Goal: Transaction & Acquisition: Purchase product/service

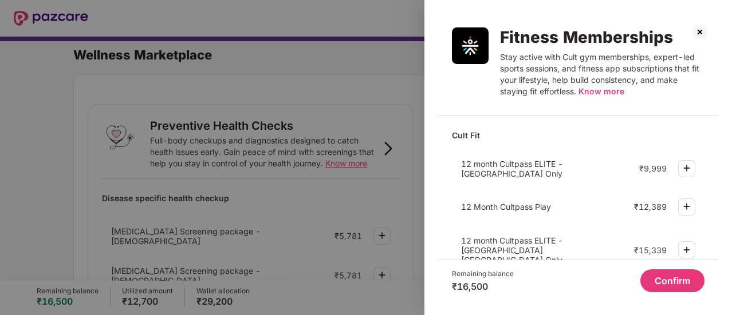
scroll to position [593, 0]
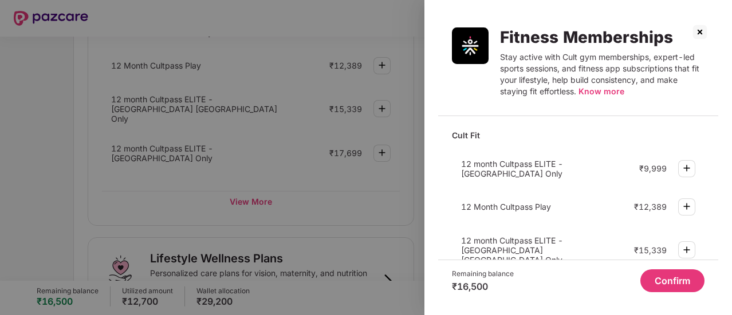
click at [698, 30] on img at bounding box center [699, 32] width 18 height 18
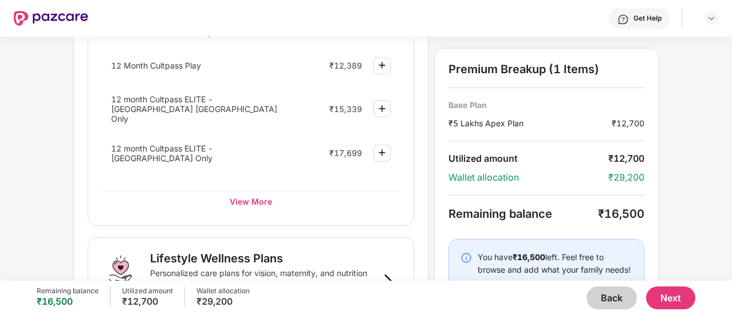
scroll to position [0, 0]
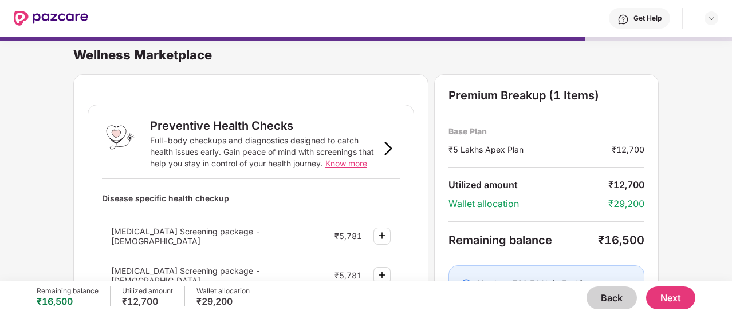
click at [621, 304] on button "Back" at bounding box center [611, 298] width 50 height 23
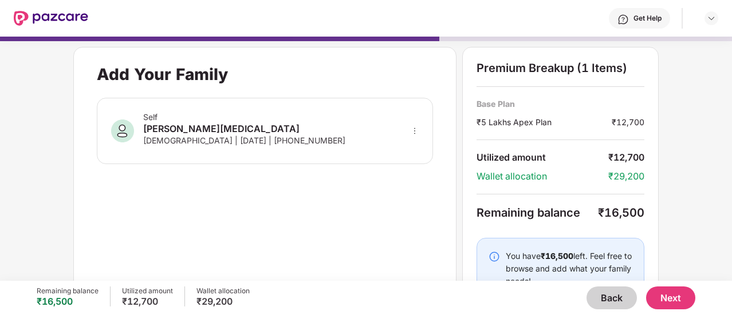
click at [621, 304] on button "Back" at bounding box center [611, 298] width 50 height 23
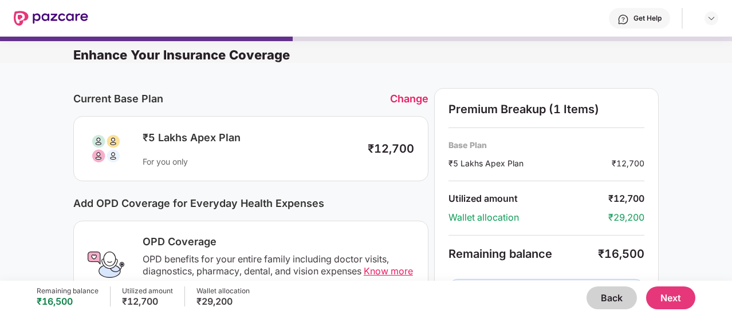
click at [621, 305] on button "Back" at bounding box center [611, 298] width 50 height 23
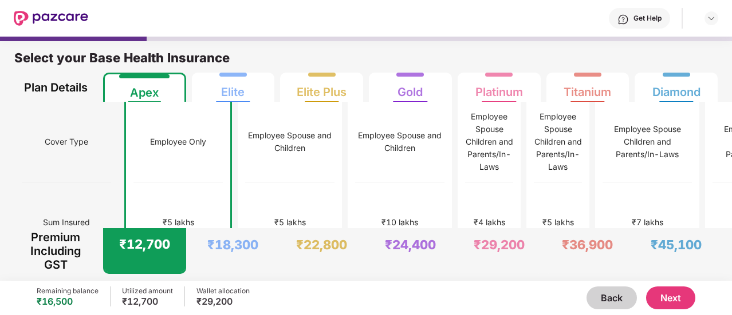
click at [133, 198] on div "₹5 lakhs" at bounding box center [177, 223] width 89 height 81
click at [676, 298] on button "Next" at bounding box center [670, 298] width 49 height 23
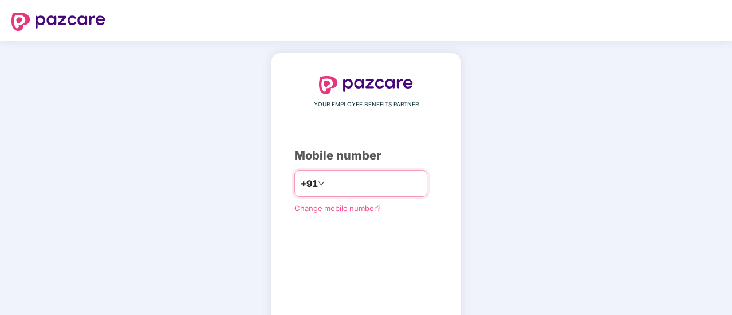
type input "**********"
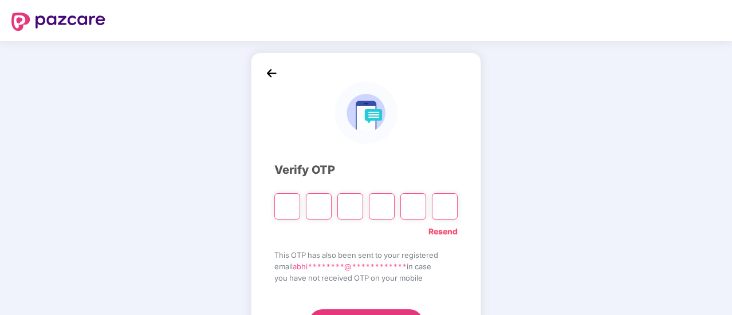
type input "*"
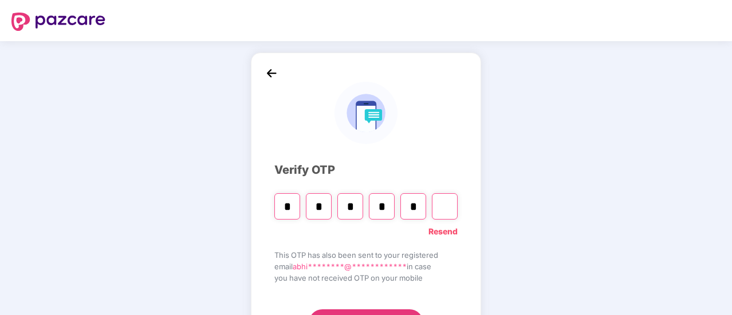
type input "*"
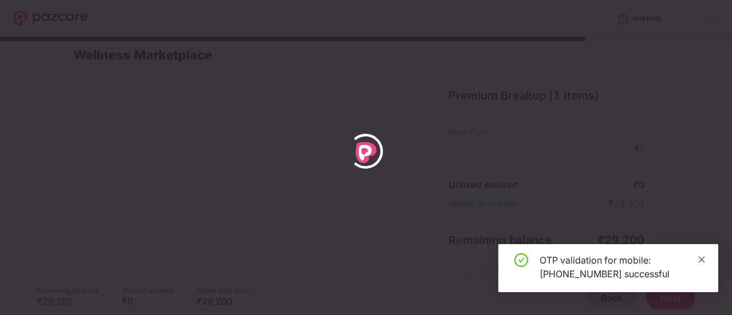
click at [704, 259] on icon "close" at bounding box center [701, 260] width 8 height 8
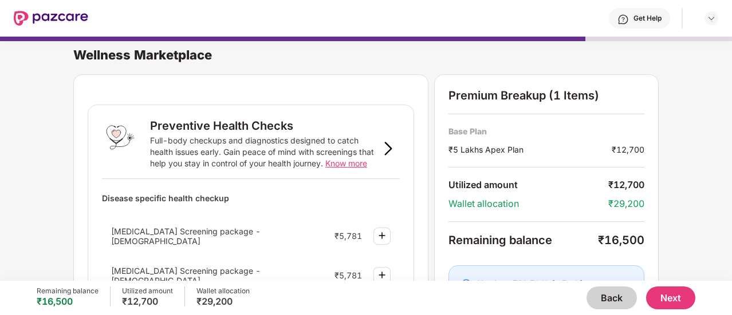
click at [614, 295] on button "Back" at bounding box center [611, 298] width 50 height 23
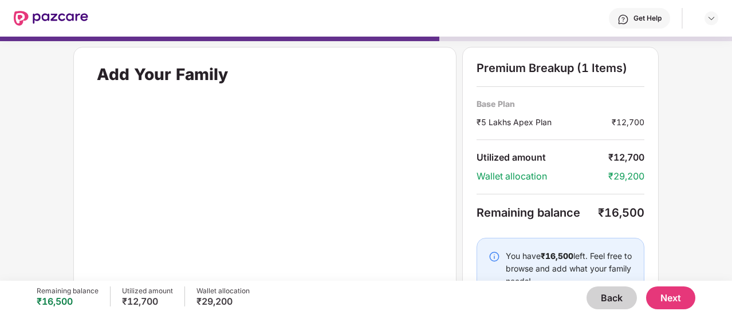
click at [614, 295] on button "Back" at bounding box center [611, 298] width 50 height 23
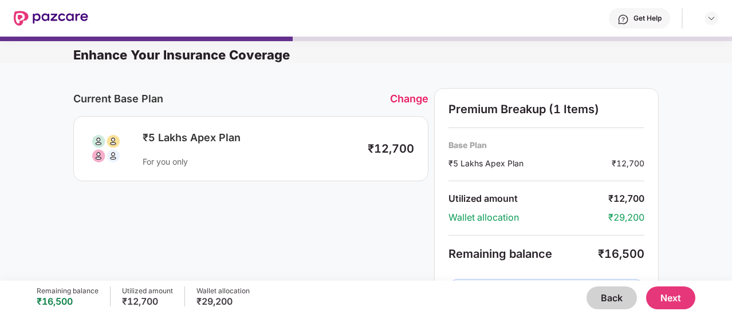
click at [614, 295] on button "Back" at bounding box center [611, 298] width 50 height 23
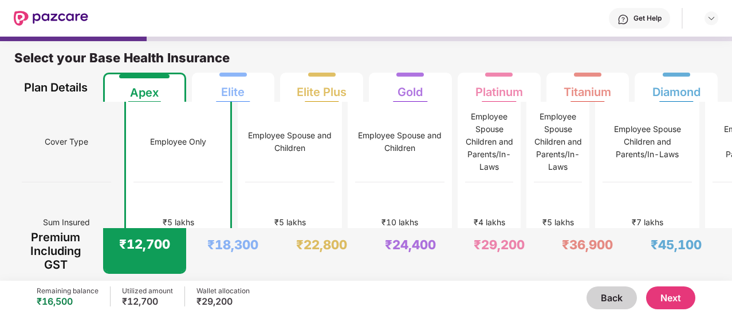
click at [678, 306] on button "Next" at bounding box center [670, 298] width 49 height 23
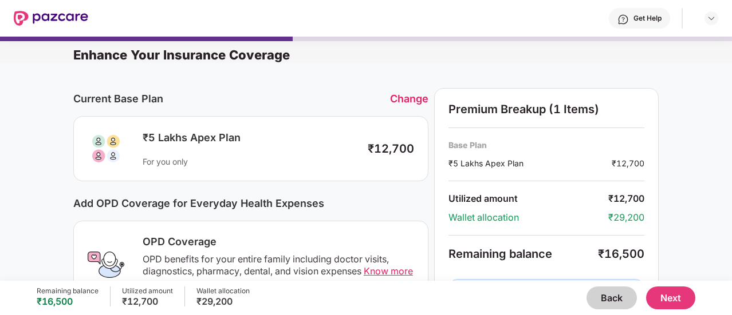
click at [609, 302] on button "Back" at bounding box center [611, 298] width 50 height 23
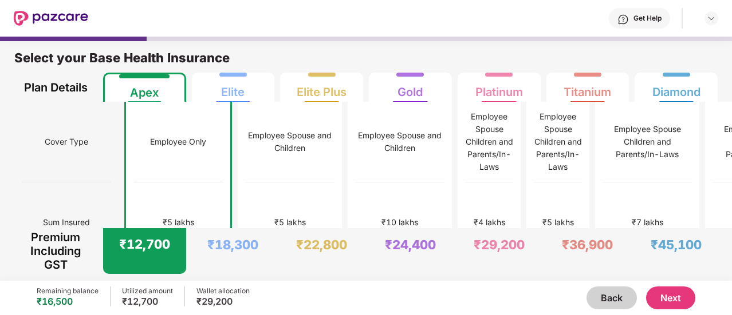
click at [665, 305] on button "Next" at bounding box center [670, 298] width 49 height 23
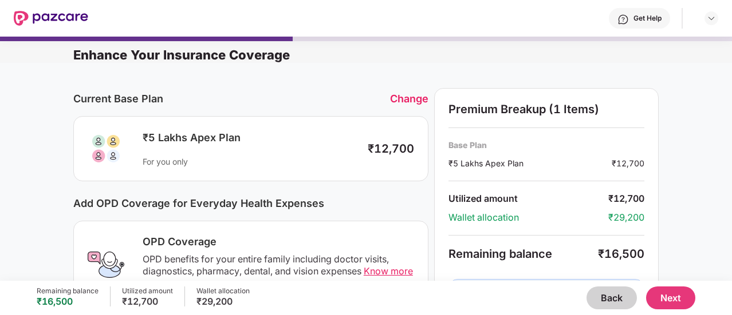
click at [604, 293] on button "Back" at bounding box center [611, 298] width 50 height 23
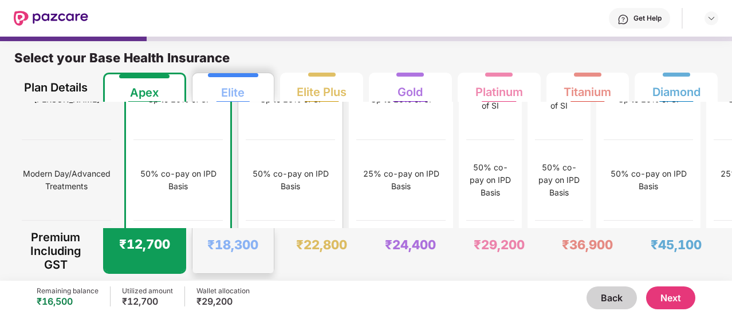
scroll to position [1572, 0]
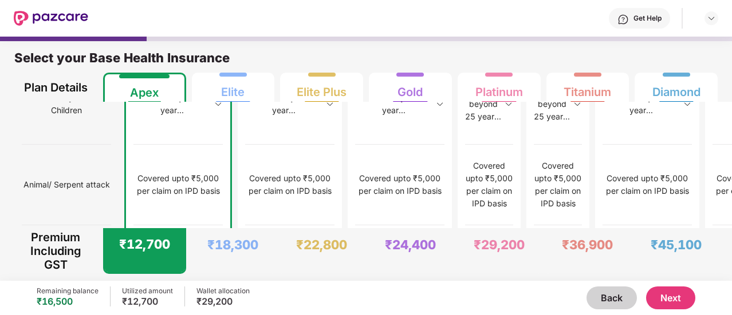
click at [680, 301] on button "Next" at bounding box center [670, 298] width 49 height 23
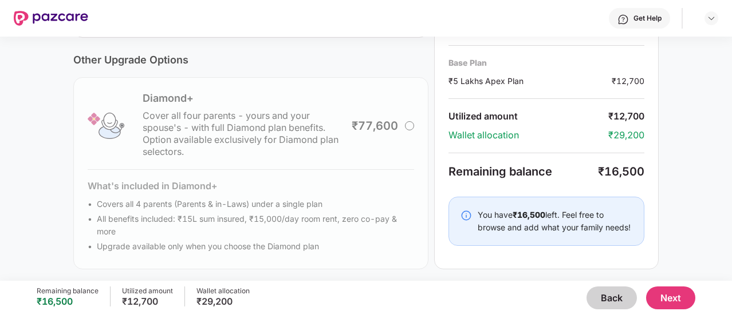
scroll to position [434, 0]
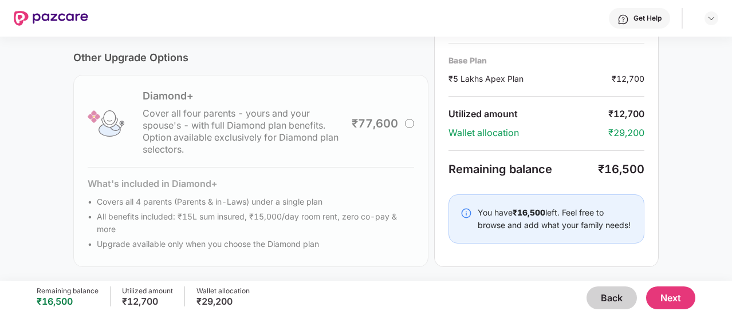
click at [678, 301] on button "Next" at bounding box center [670, 298] width 49 height 23
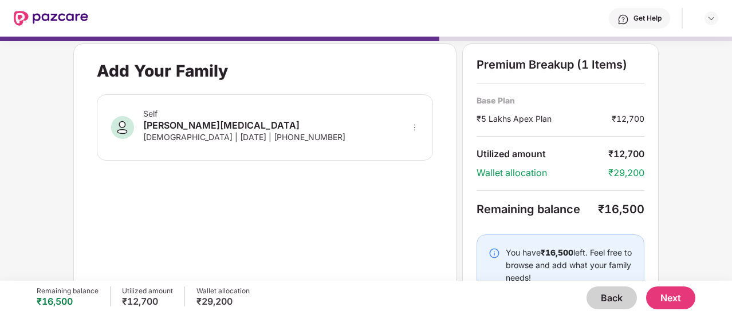
scroll to position [0, 0]
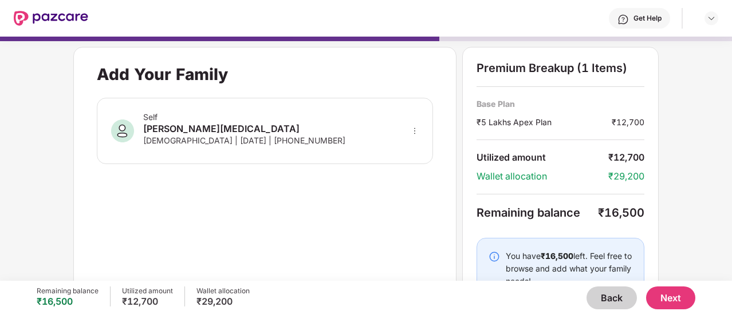
click at [677, 296] on button "Next" at bounding box center [670, 298] width 49 height 23
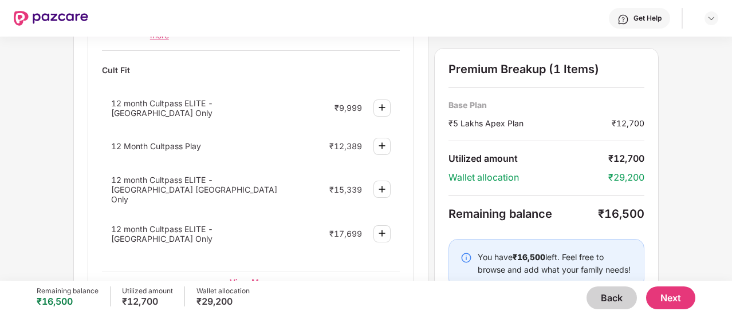
scroll to position [535, 0]
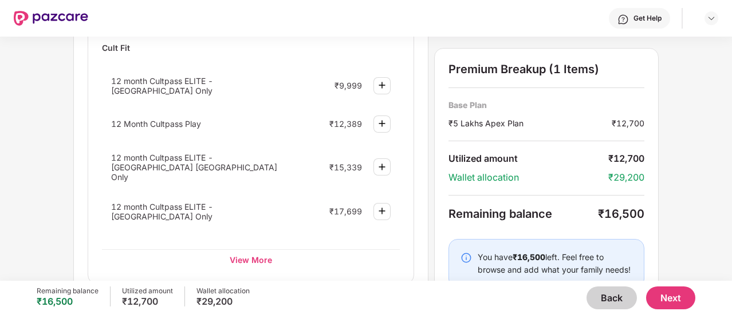
click at [382, 80] on img at bounding box center [382, 85] width 14 height 14
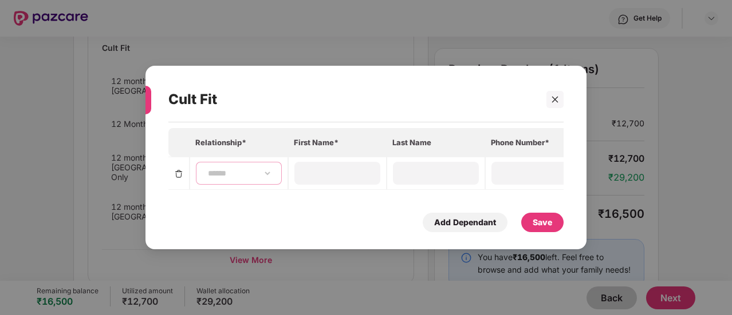
click at [228, 172] on select "**********" at bounding box center [239, 173] width 66 height 9
select select "******"
click at [206, 169] on select "**********" at bounding box center [239, 173] width 66 height 9
click at [317, 169] on input at bounding box center [337, 173] width 82 height 12
type input "******"
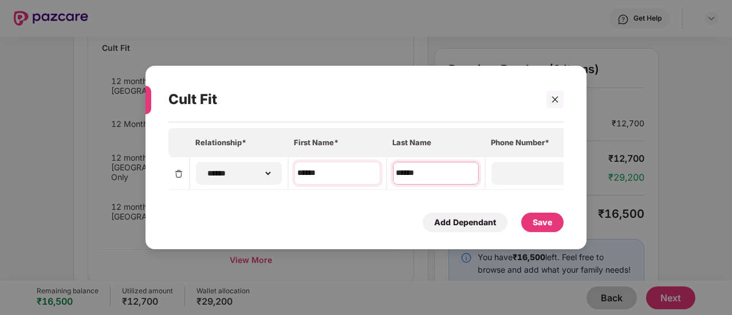
type input "******"
click at [300, 168] on input "******" at bounding box center [337, 173] width 82 height 12
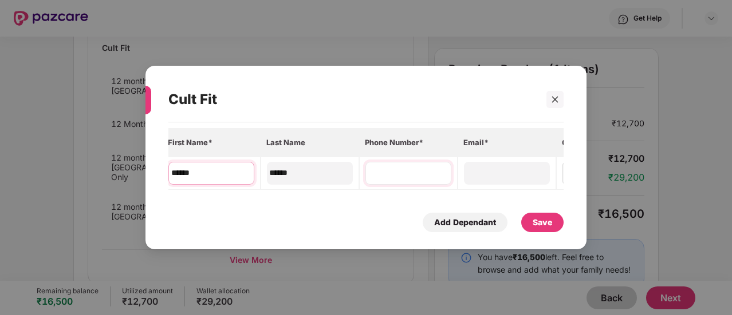
scroll to position [0, 127]
type input "******"
click at [438, 167] on input at bounding box center [407, 173] width 82 height 12
type input "**********"
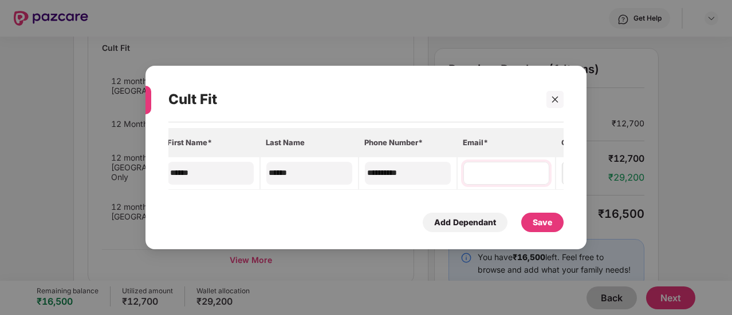
click at [505, 162] on div at bounding box center [506, 173] width 86 height 23
click at [503, 168] on input at bounding box center [506, 173] width 82 height 12
type input "**********"
click at [543, 222] on div "Save" at bounding box center [541, 222] width 19 height 13
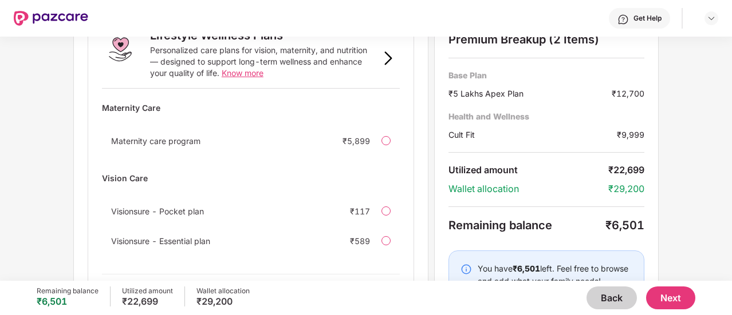
scroll to position [887, 0]
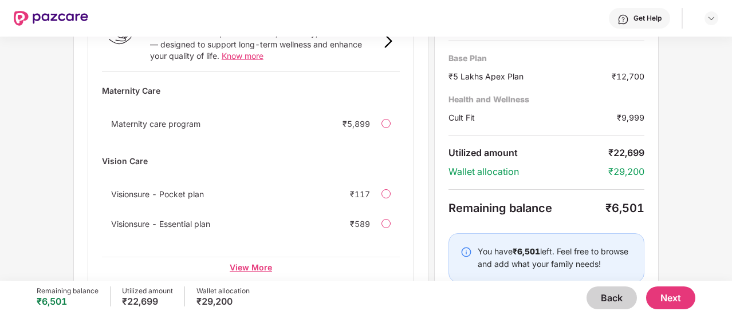
click at [255, 257] on div "View More" at bounding box center [251, 267] width 298 height 21
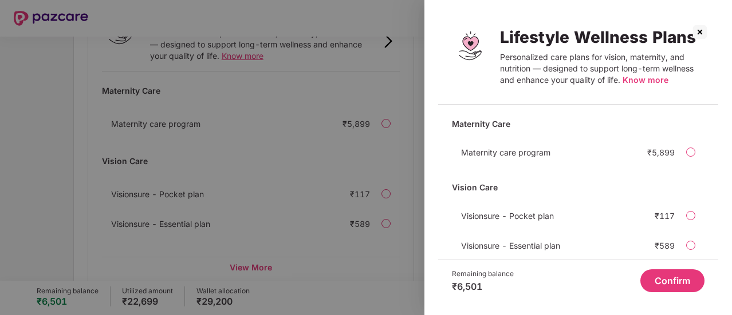
scroll to position [53, 0]
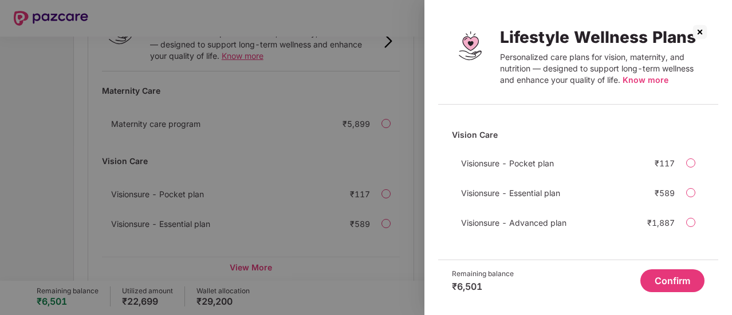
click at [701, 34] on img at bounding box center [699, 32] width 18 height 18
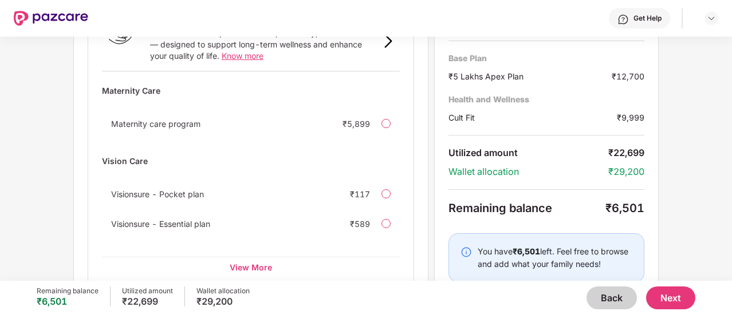
click at [680, 297] on button "Next" at bounding box center [670, 298] width 49 height 23
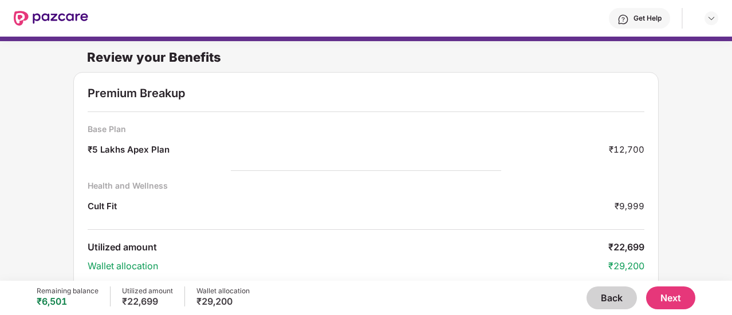
scroll to position [42, 0]
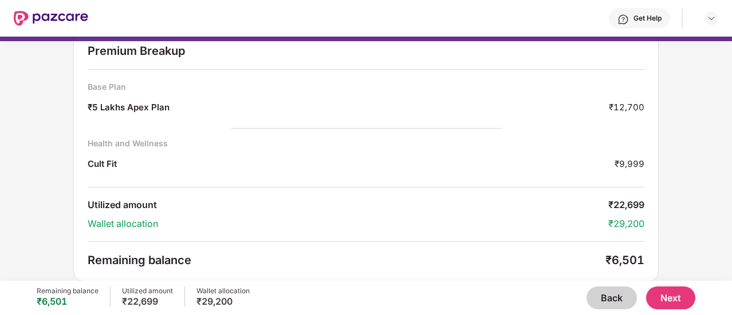
click at [617, 299] on button "Back" at bounding box center [611, 298] width 50 height 23
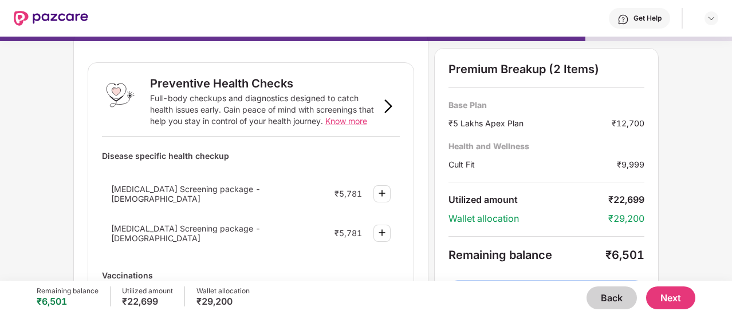
click at [617, 299] on button "Back" at bounding box center [611, 298] width 50 height 23
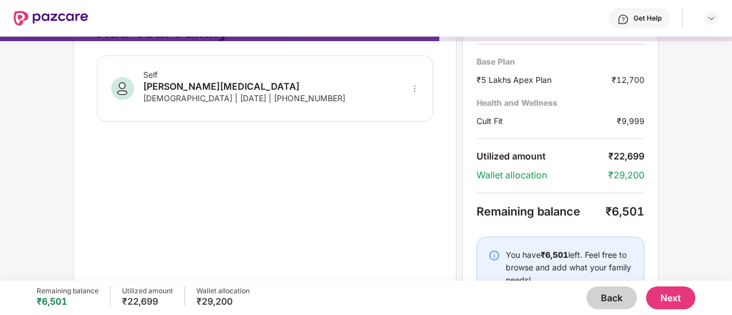
click at [617, 299] on button "Back" at bounding box center [611, 298] width 50 height 23
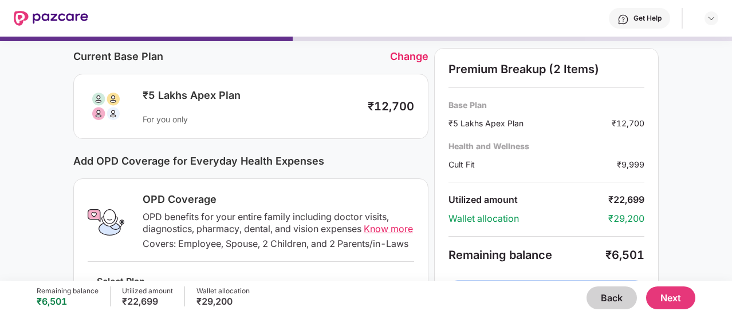
click at [617, 299] on button "Back" at bounding box center [611, 298] width 50 height 23
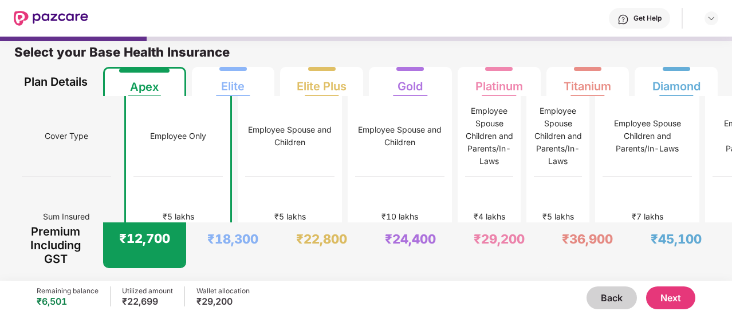
scroll to position [6, 0]
click at [246, 179] on div "₹5 lakhs" at bounding box center [290, 217] width 89 height 81
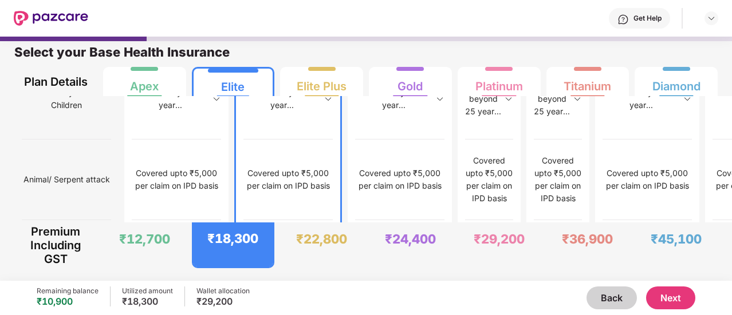
scroll to position [1572, 0]
click at [674, 300] on button "Next" at bounding box center [670, 298] width 49 height 23
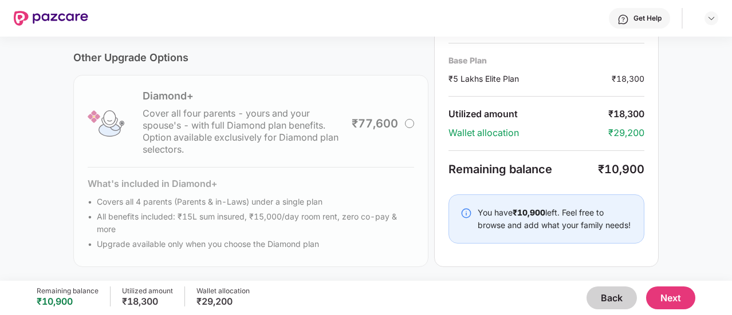
scroll to position [0, 0]
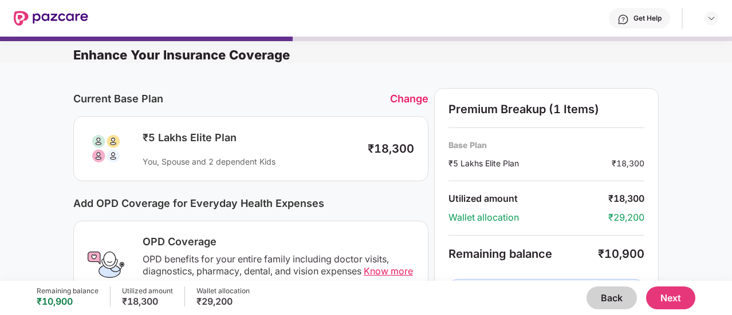
click at [615, 299] on button "Back" at bounding box center [611, 298] width 50 height 23
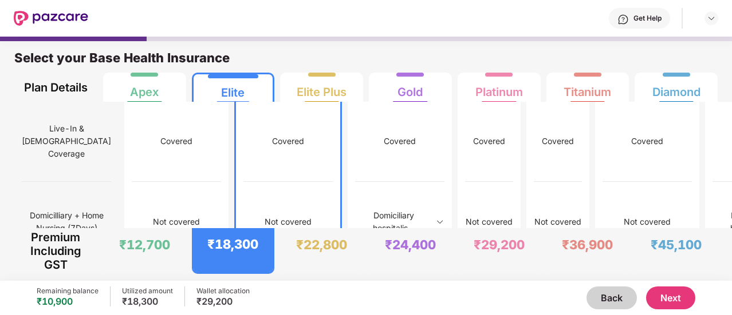
scroll to position [796, 0]
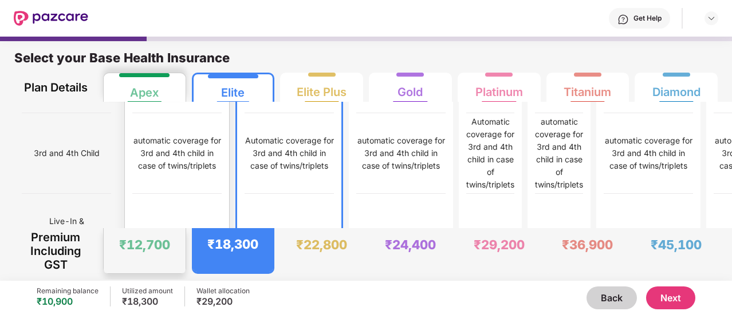
click at [135, 275] on div "Not covered" at bounding box center [176, 315] width 89 height 81
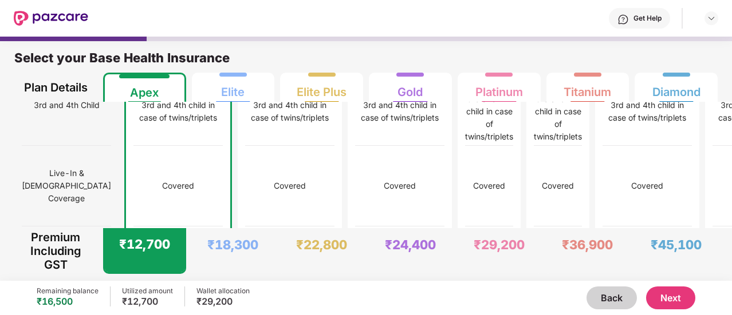
scroll to position [845, 0]
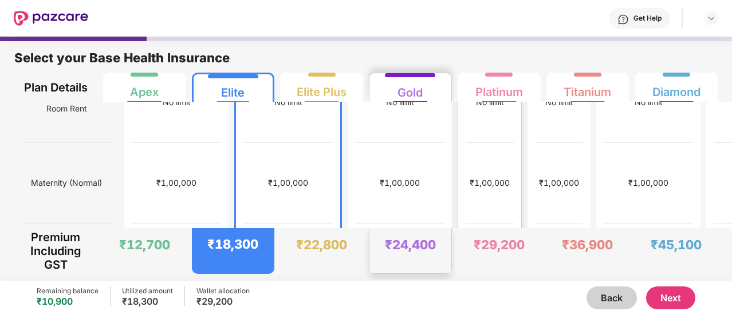
scroll to position [0, 0]
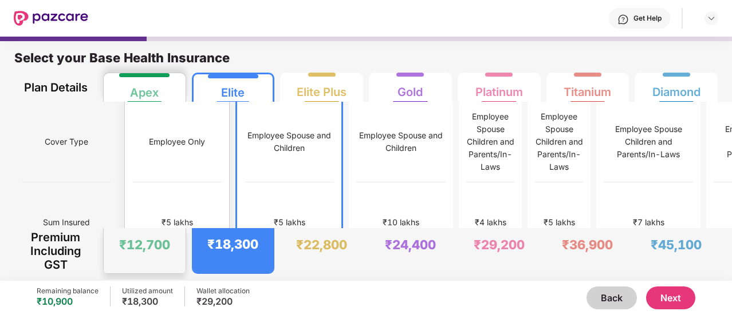
click at [165, 234] on div "₹12,700" at bounding box center [145, 250] width 82 height 45
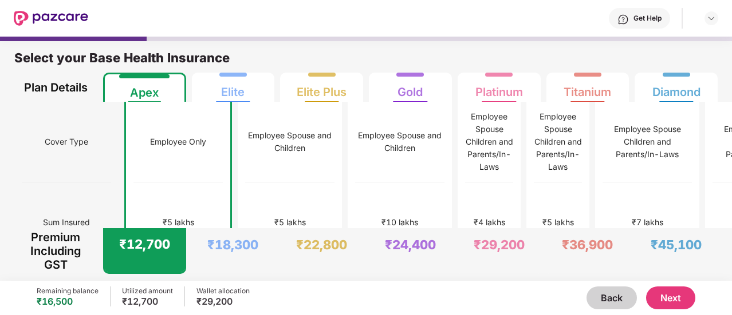
click at [676, 296] on button "Next" at bounding box center [670, 298] width 49 height 23
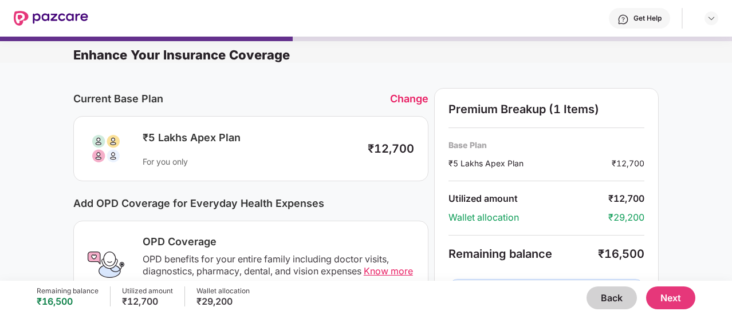
click at [175, 141] on div "₹5 Lakhs Apex Plan" at bounding box center [250, 138] width 214 height 14
click at [675, 298] on button "Next" at bounding box center [670, 298] width 49 height 23
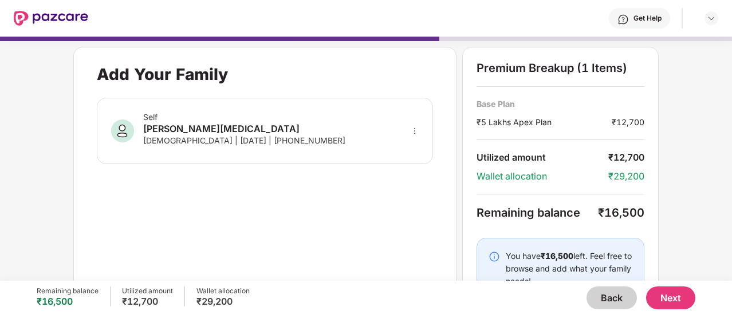
click at [668, 295] on button "Next" at bounding box center [670, 298] width 49 height 23
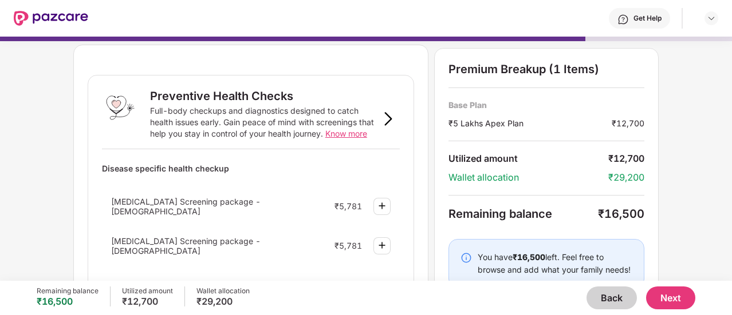
scroll to position [6, 0]
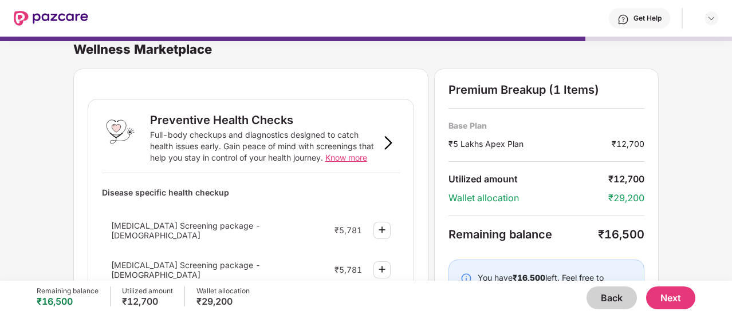
click at [388, 139] on img at bounding box center [388, 143] width 14 height 14
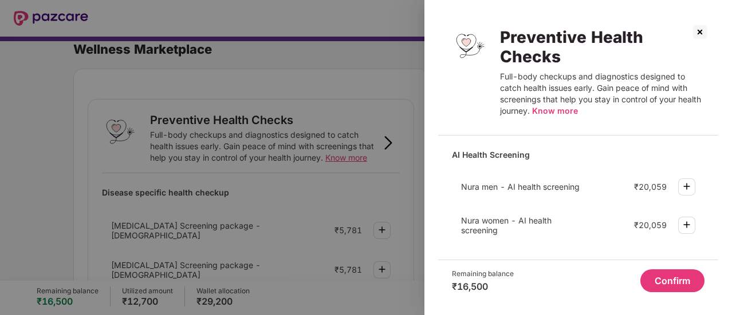
click at [700, 33] on img at bounding box center [699, 32] width 18 height 18
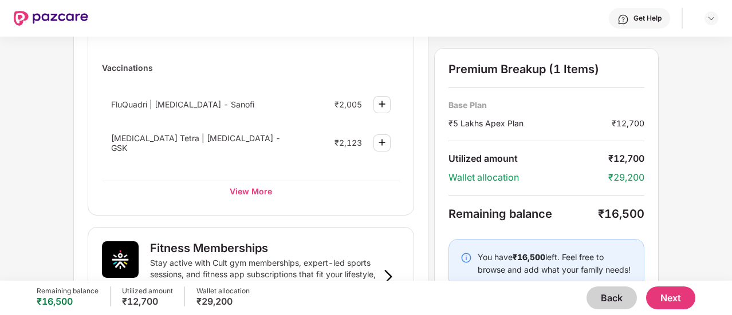
scroll to position [259, 0]
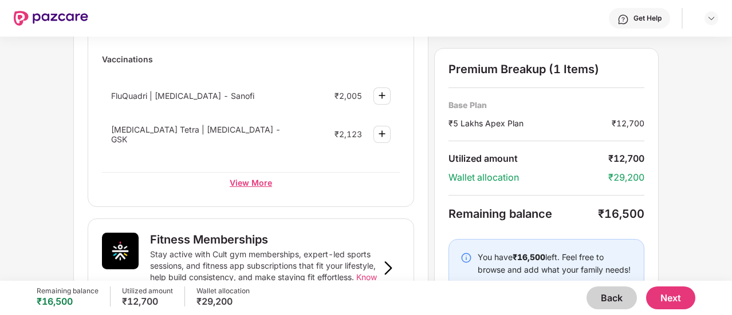
click at [242, 172] on div "View More" at bounding box center [251, 182] width 298 height 21
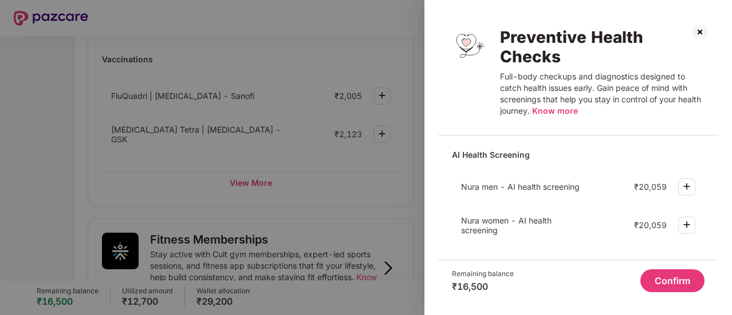
click at [697, 27] on img at bounding box center [699, 32] width 18 height 18
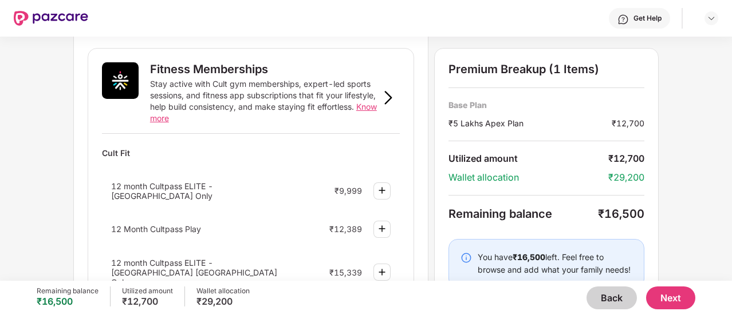
scroll to position [471, 0]
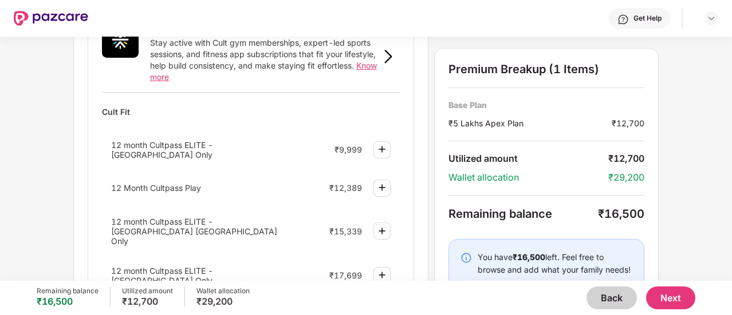
click at [385, 146] on img at bounding box center [382, 150] width 14 height 14
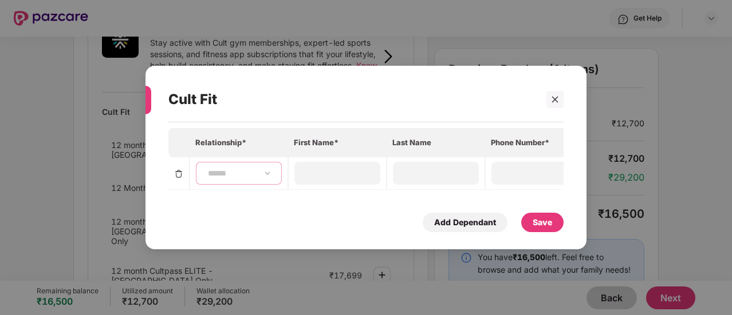
click at [262, 169] on select "**********" at bounding box center [239, 173] width 66 height 9
select select "******"
click at [206, 169] on select "**********" at bounding box center [239, 173] width 66 height 9
click at [334, 162] on div at bounding box center [337, 173] width 86 height 23
click at [337, 173] on input at bounding box center [337, 173] width 82 height 12
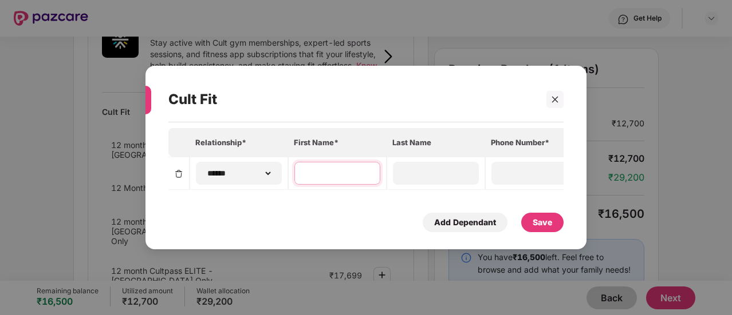
type input "******"
click at [435, 175] on input at bounding box center [435, 173] width 82 height 12
type input "******"
click at [520, 171] on input at bounding box center [534, 173] width 82 height 12
type input "**********"
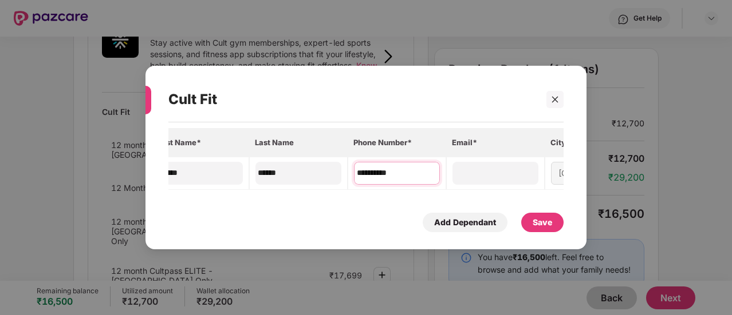
scroll to position [0, 220]
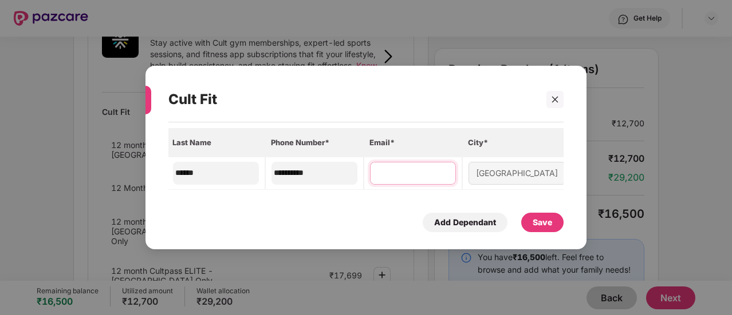
click at [402, 171] on input at bounding box center [413, 173] width 82 height 12
click at [502, 167] on div "Bangalore" at bounding box center [516, 173] width 97 height 23
click at [400, 170] on input "**********" at bounding box center [413, 173] width 82 height 12
type input "**********"
click at [492, 173] on div "Bangalore" at bounding box center [516, 173] width 97 height 23
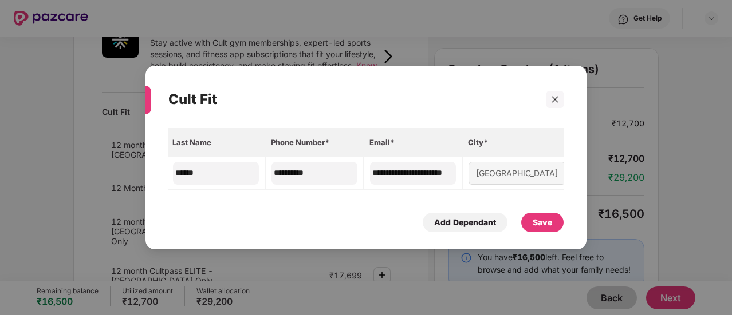
click at [535, 219] on div "Save" at bounding box center [541, 222] width 19 height 13
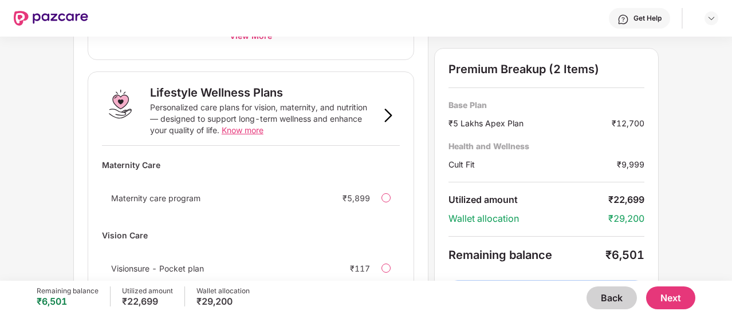
scroll to position [887, 0]
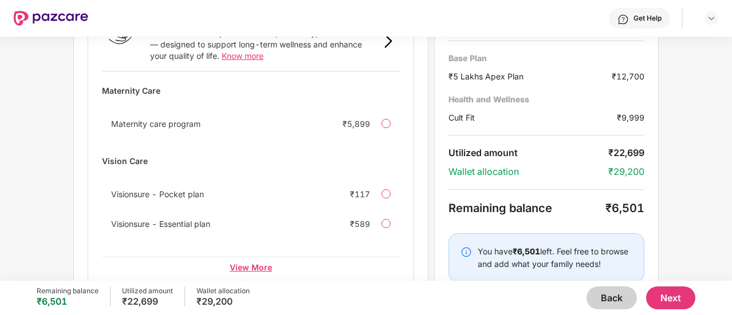
click at [246, 257] on div "View More" at bounding box center [251, 267] width 298 height 21
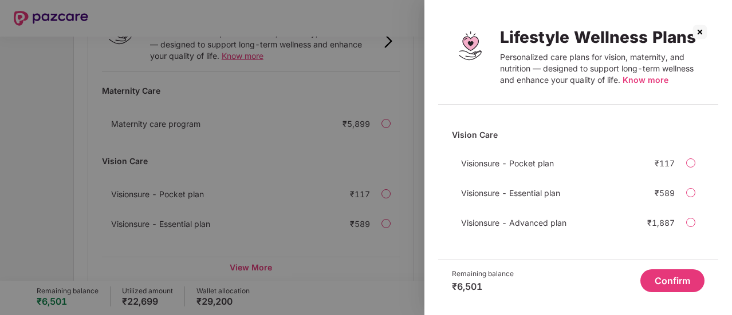
scroll to position [0, 0]
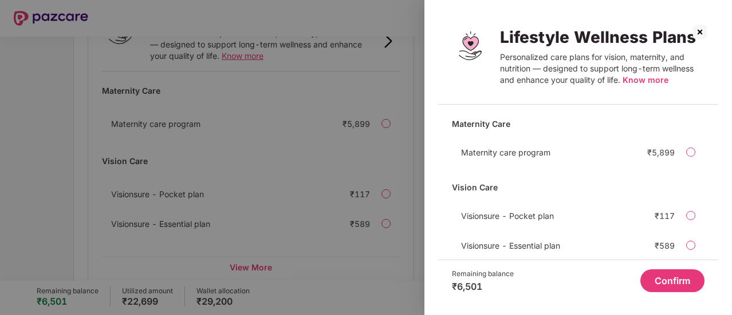
click at [699, 30] on img at bounding box center [699, 32] width 18 height 18
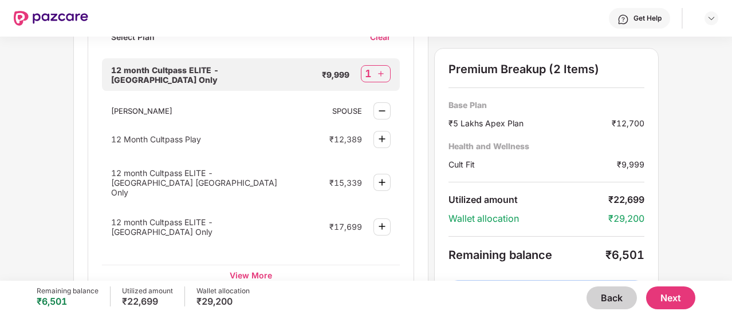
scroll to position [586, 0]
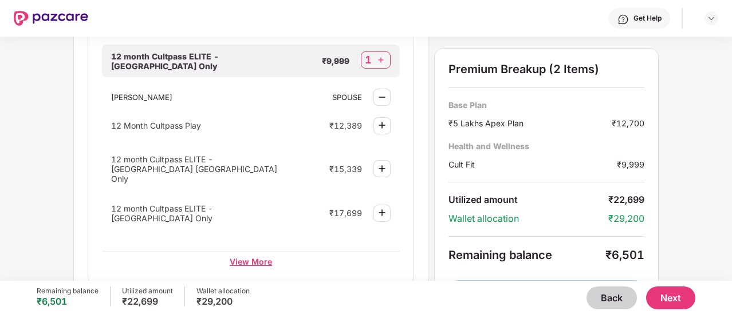
click at [250, 251] on div "View More" at bounding box center [251, 261] width 298 height 21
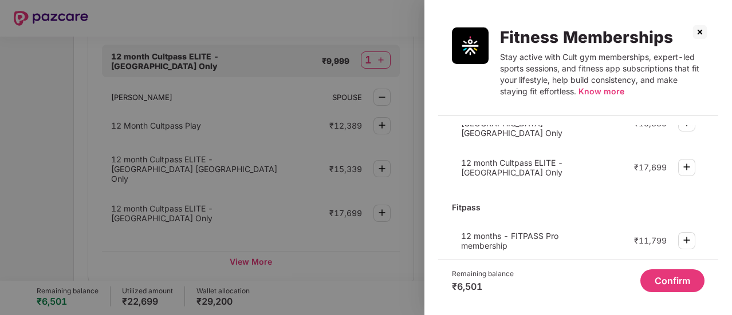
scroll to position [186, 0]
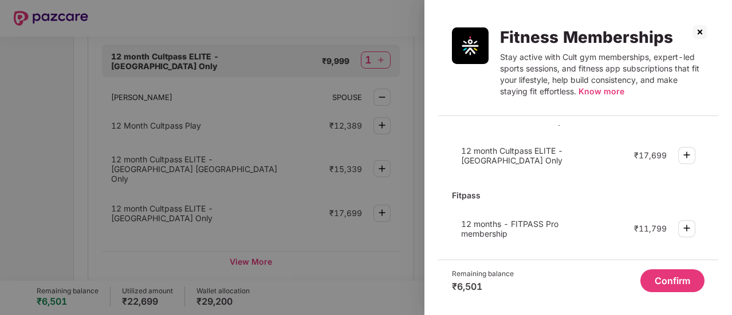
click at [672, 279] on button "Confirm" at bounding box center [672, 281] width 64 height 23
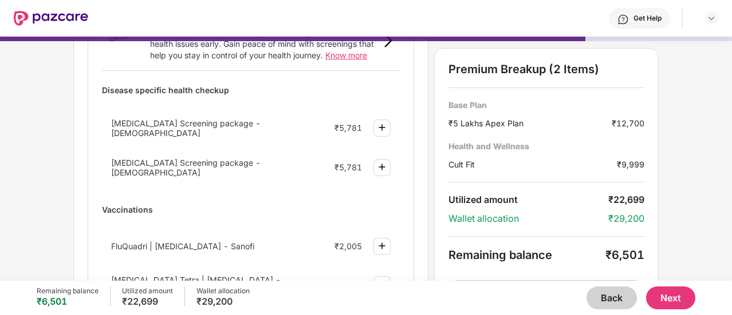
scroll to position [110, 0]
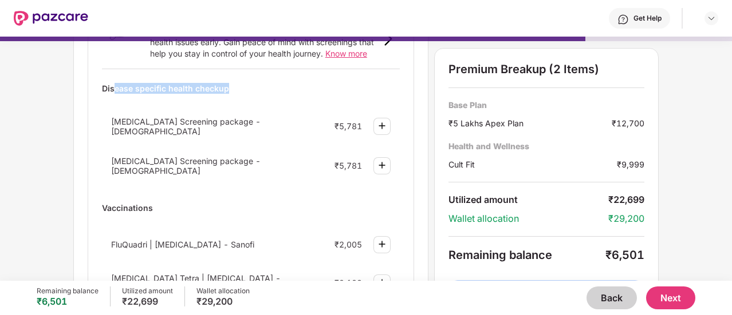
drag, startPoint x: 114, startPoint y: 84, endPoint x: 250, endPoint y: 103, distance: 137.1
click at [250, 103] on div "Disease specific health checkup Cancer Screening package - Female ₹5,781 Cancer…" at bounding box center [251, 133] width 298 height 111
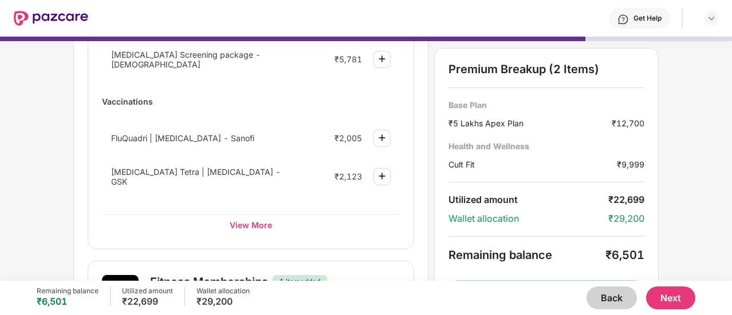
scroll to position [235, 0]
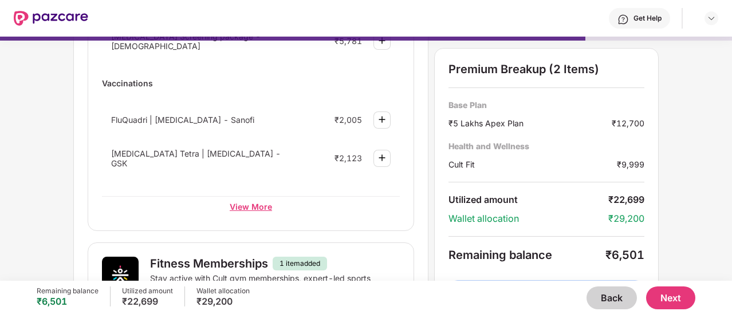
click at [257, 199] on div "View More" at bounding box center [251, 206] width 298 height 21
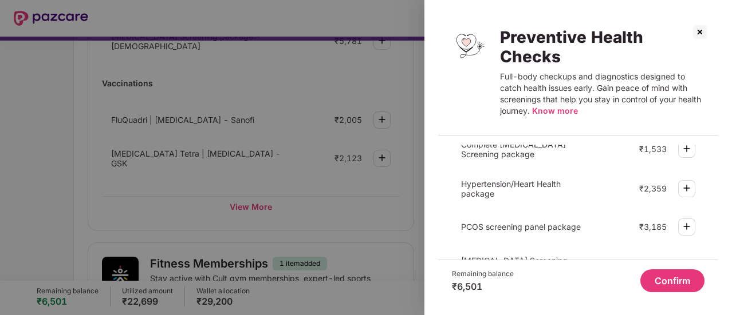
scroll to position [152, 0]
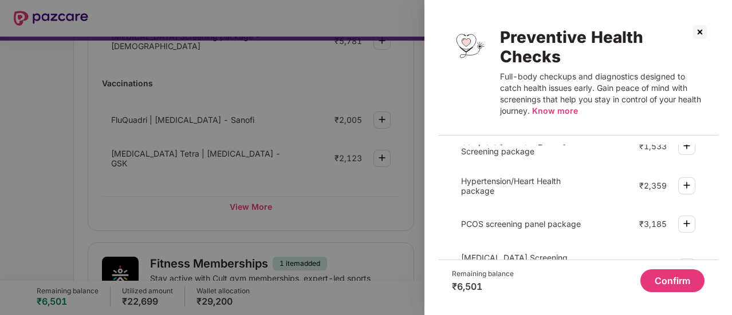
click at [684, 182] on img at bounding box center [687, 186] width 14 height 14
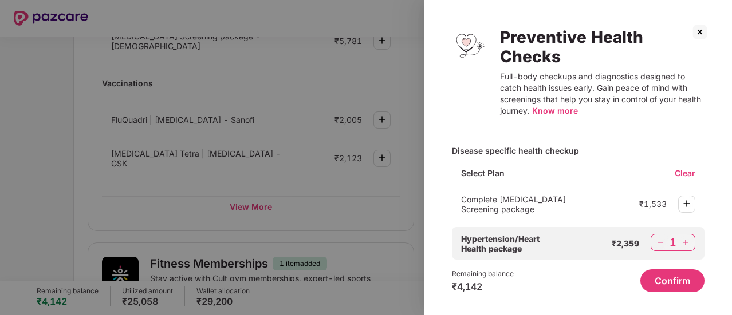
scroll to position [116, 0]
click at [686, 196] on img at bounding box center [687, 203] width 14 height 14
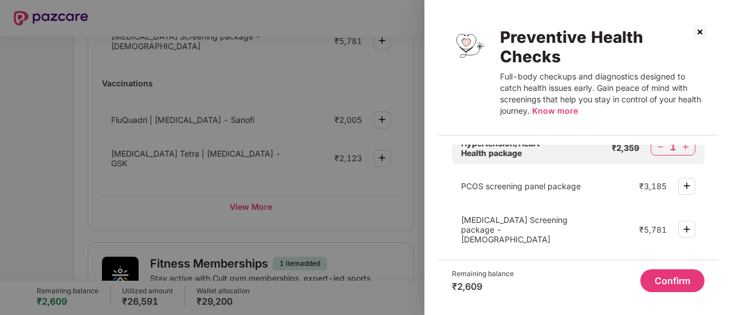
scroll to position [221, 0]
click at [662, 282] on button "Confirm" at bounding box center [672, 281] width 64 height 23
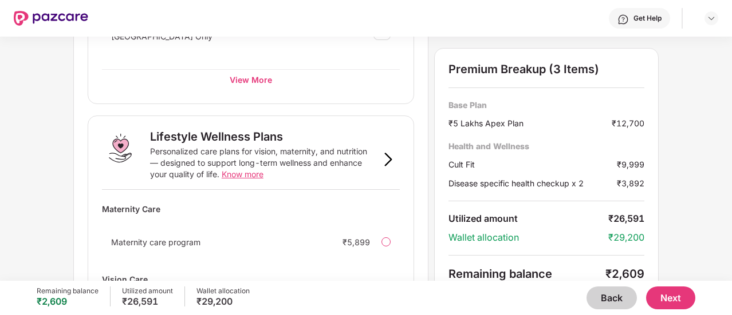
scroll to position [797, 0]
click at [382, 151] on img at bounding box center [388, 158] width 14 height 14
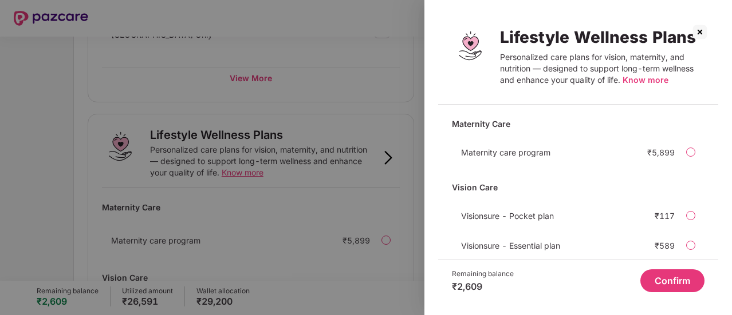
scroll to position [53, 0]
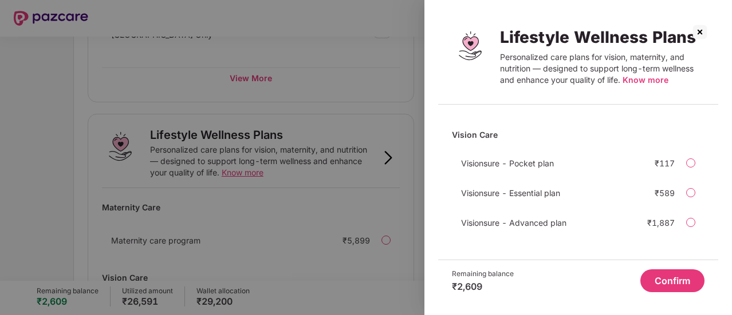
click at [697, 34] on img at bounding box center [699, 32] width 18 height 18
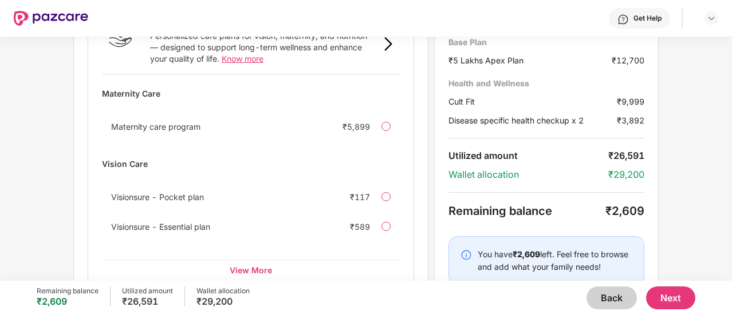
scroll to position [911, 0]
click at [255, 259] on div "View More" at bounding box center [251, 269] width 298 height 21
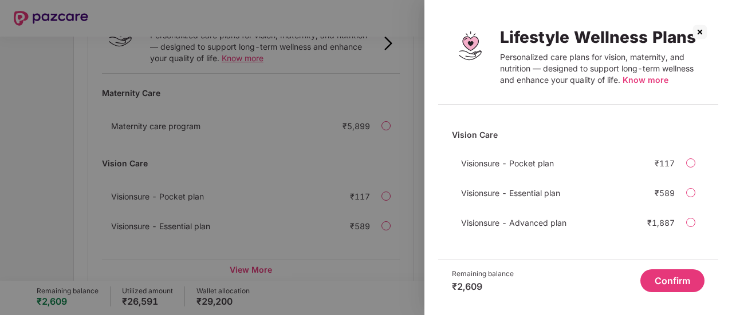
scroll to position [0, 0]
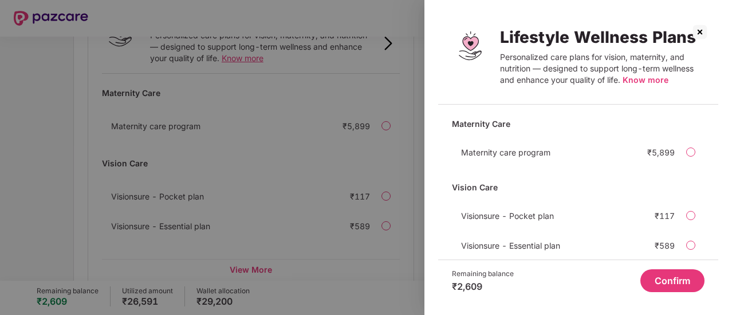
click at [700, 29] on img at bounding box center [699, 32] width 18 height 18
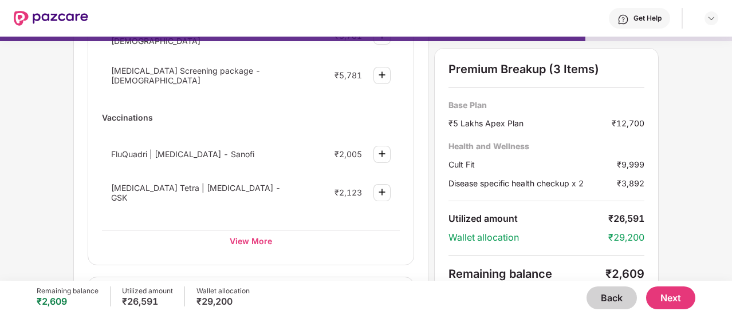
scroll to position [247, 0]
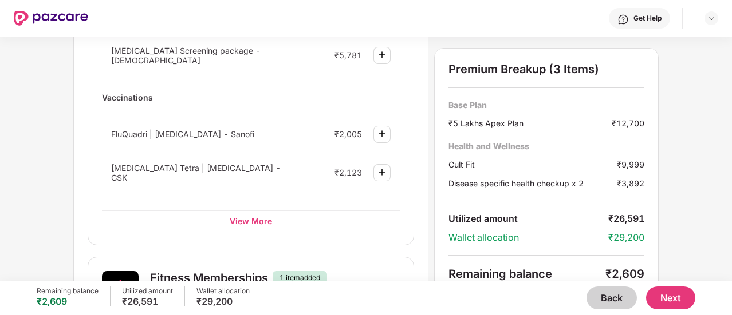
click at [259, 214] on div "View More" at bounding box center [251, 221] width 298 height 21
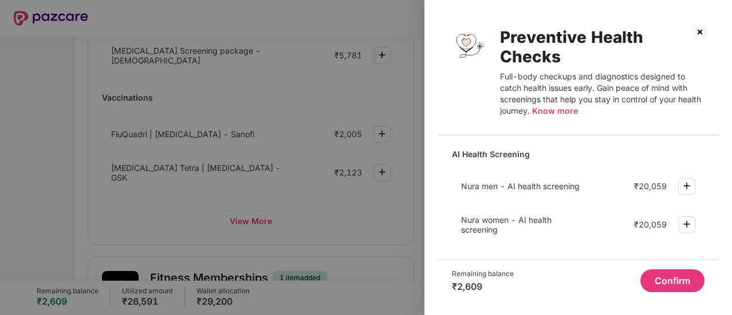
scroll to position [0, 0]
drag, startPoint x: 455, startPoint y: 187, endPoint x: 584, endPoint y: 191, distance: 129.5
click at [584, 191] on div "Nura men - AI health screening ₹20,059" at bounding box center [578, 187] width 252 height 30
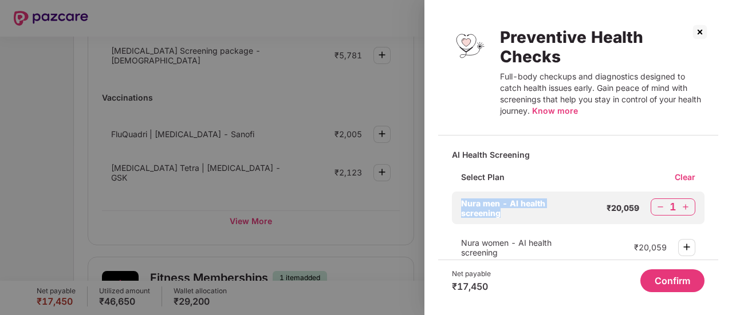
copy span "Nura men - AI health screening"
click at [661, 203] on img at bounding box center [659, 207] width 11 height 11
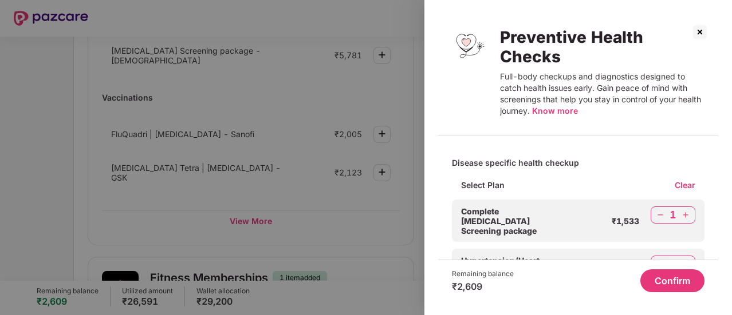
scroll to position [118, 0]
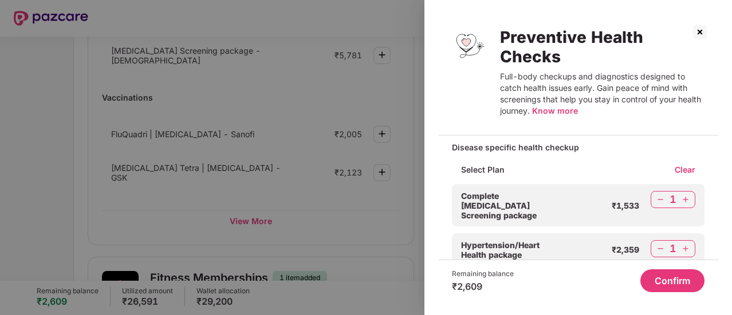
click at [664, 279] on button "Confirm" at bounding box center [672, 281] width 64 height 23
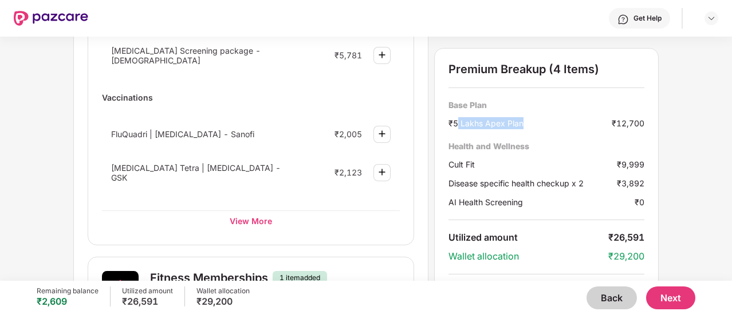
drag, startPoint x: 457, startPoint y: 125, endPoint x: 587, endPoint y: 130, distance: 130.0
click at [587, 130] on div "Base Plan ₹5 Lakhs Apex Plan ₹12,700 Health and Wellness Cult Fit ₹9,999 Diseas…" at bounding box center [546, 154] width 196 height 109
drag, startPoint x: 594, startPoint y: 168, endPoint x: 630, endPoint y: 168, distance: 35.5
click at [630, 168] on div "Cult Fit ₹9,999" at bounding box center [546, 165] width 196 height 12
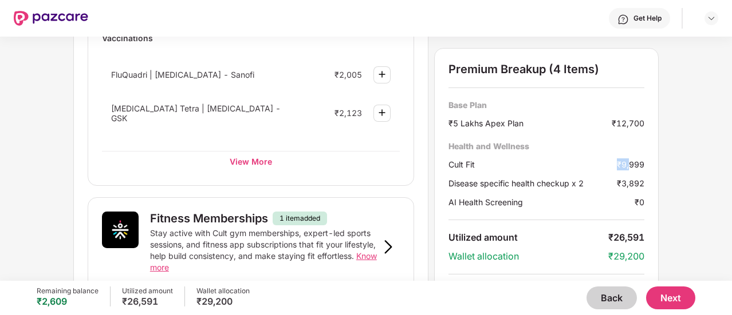
scroll to position [0, 0]
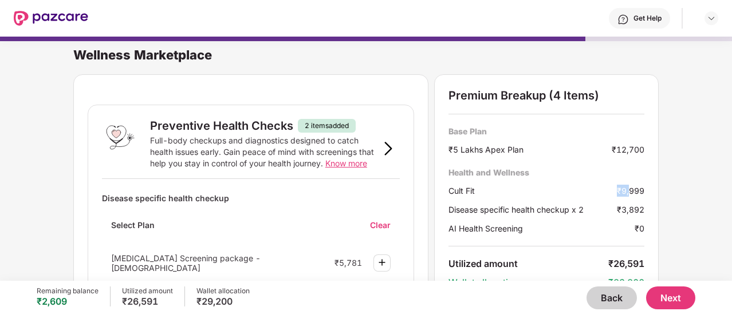
click at [677, 302] on button "Next" at bounding box center [670, 298] width 49 height 23
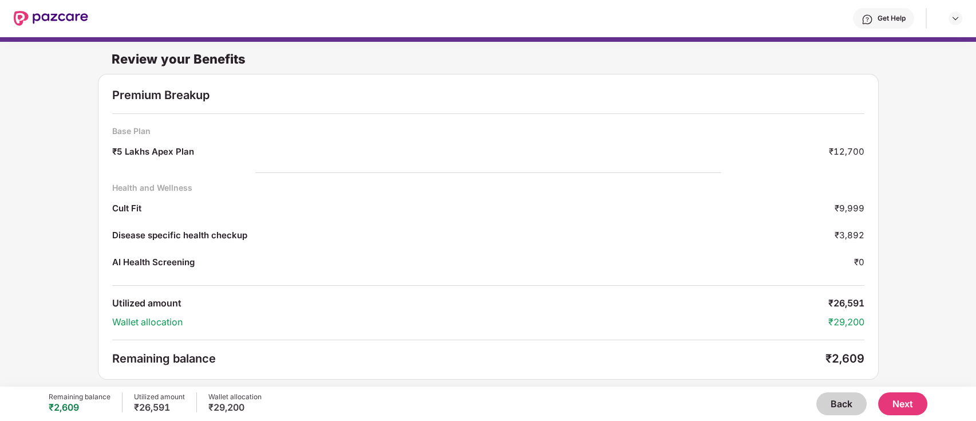
click at [731, 315] on button "Next" at bounding box center [902, 403] width 49 height 23
